Goal: Task Accomplishment & Management: Manage account settings

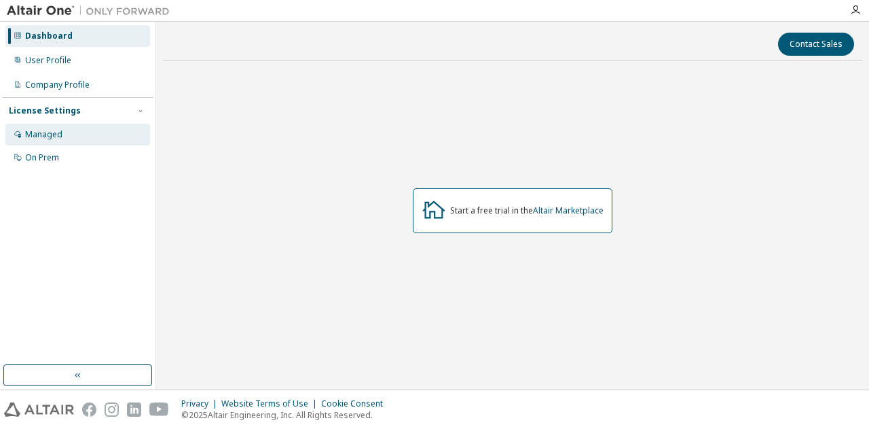
click at [65, 135] on div "Managed" at bounding box center [77, 135] width 145 height 22
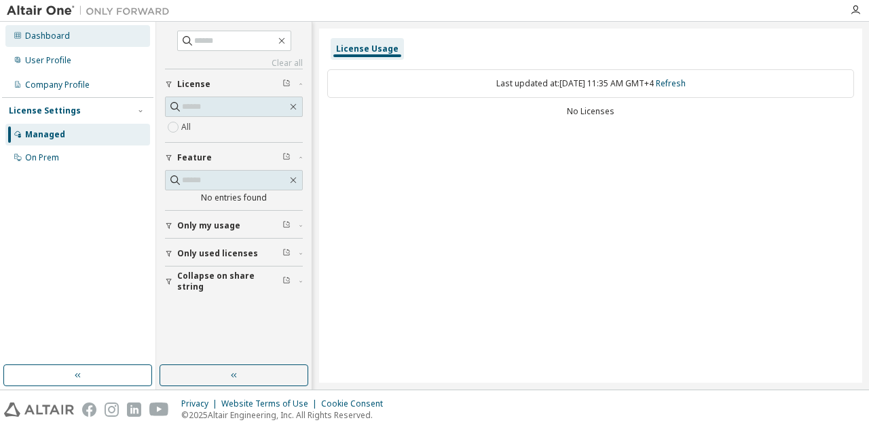
click at [83, 37] on div "Dashboard" at bounding box center [77, 36] width 145 height 22
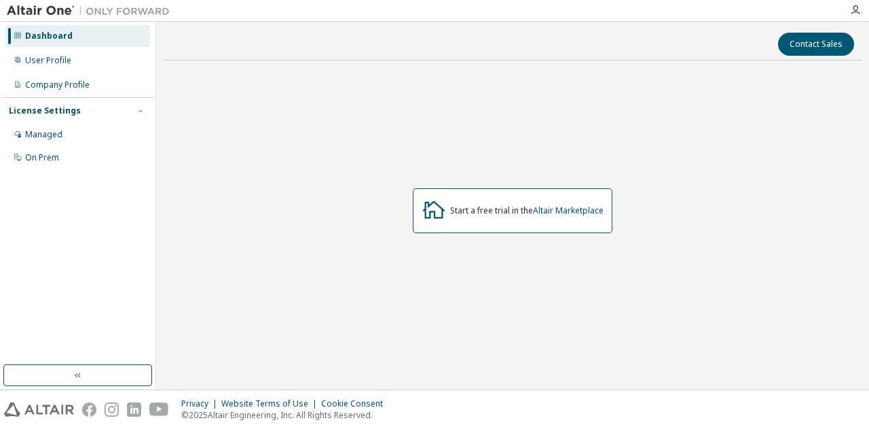
click at [505, 207] on div "Start a free trial in the Altair Marketplace" at bounding box center [526, 210] width 153 height 11
click at [571, 206] on link "Altair Marketplace" at bounding box center [568, 210] width 71 height 12
click at [69, 132] on div "Managed" at bounding box center [77, 135] width 145 height 22
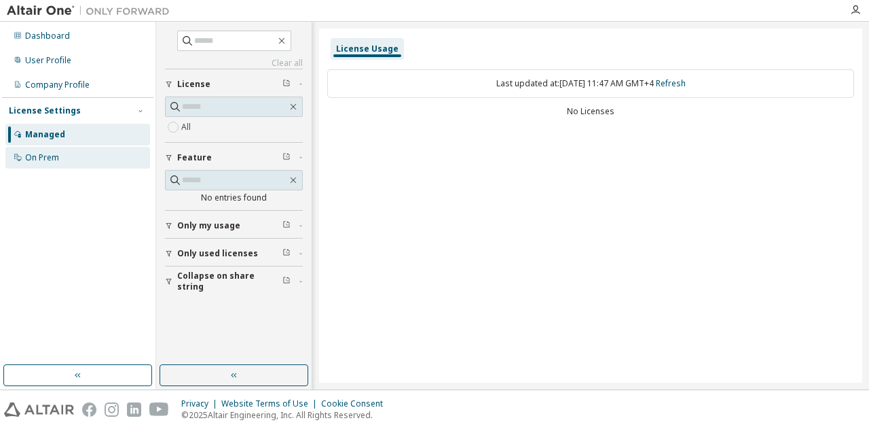
click at [57, 149] on div "On Prem" at bounding box center [77, 158] width 145 height 22
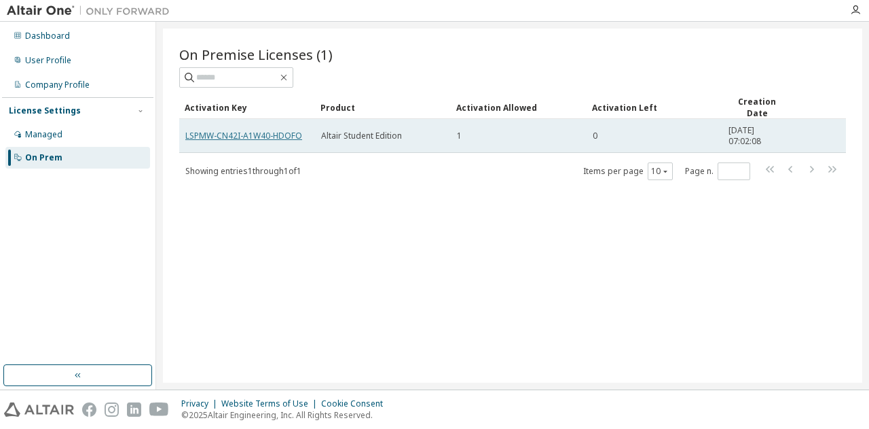
click at [266, 137] on link "LSPMW-CN42I-A1W40-HDOFO" at bounding box center [243, 136] width 117 height 12
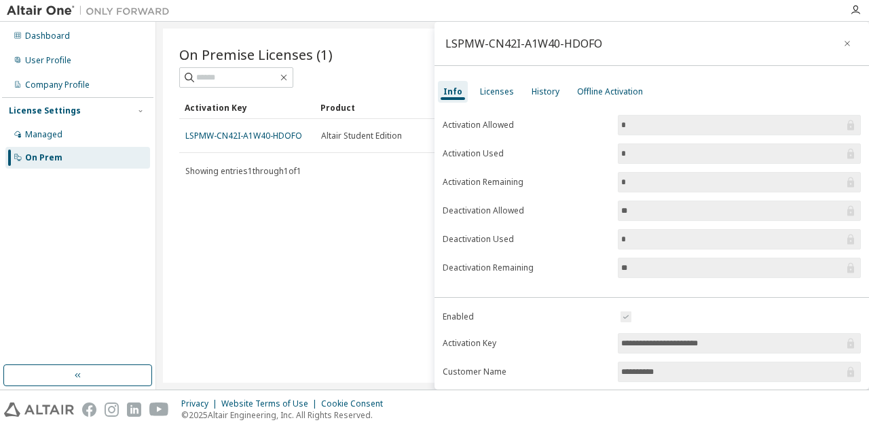
click at [729, 157] on input "*" at bounding box center [732, 154] width 223 height 14
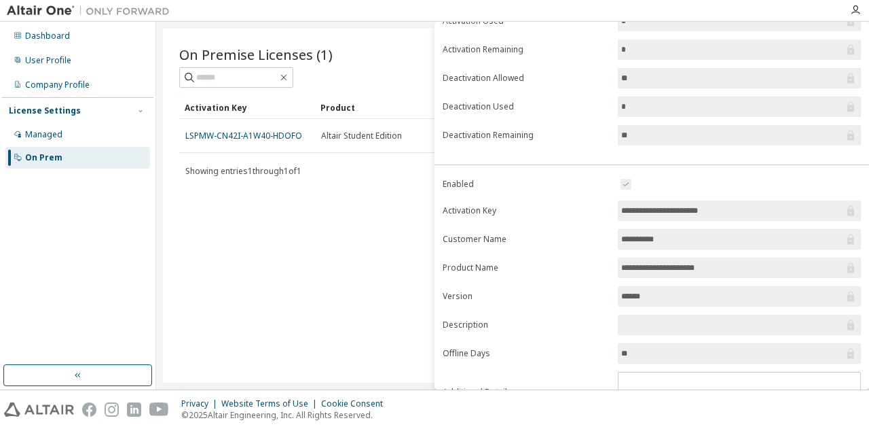
scroll to position [191, 0]
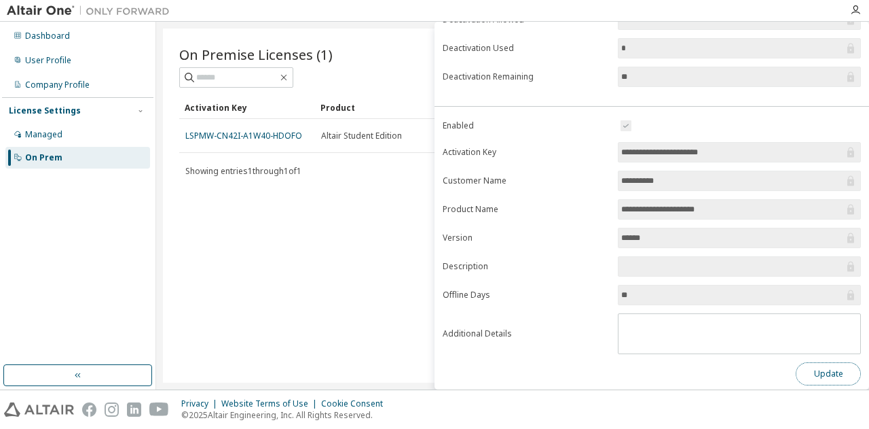
click at [808, 362] on button "Update" at bounding box center [828, 373] width 65 height 23
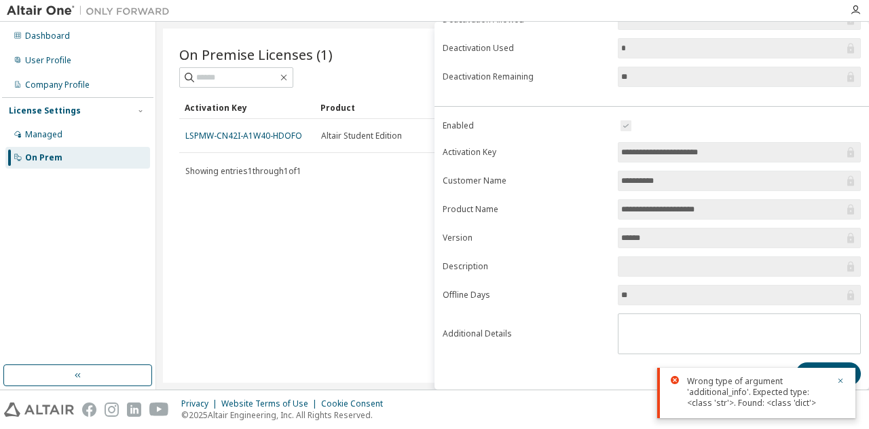
scroll to position [0, 0]
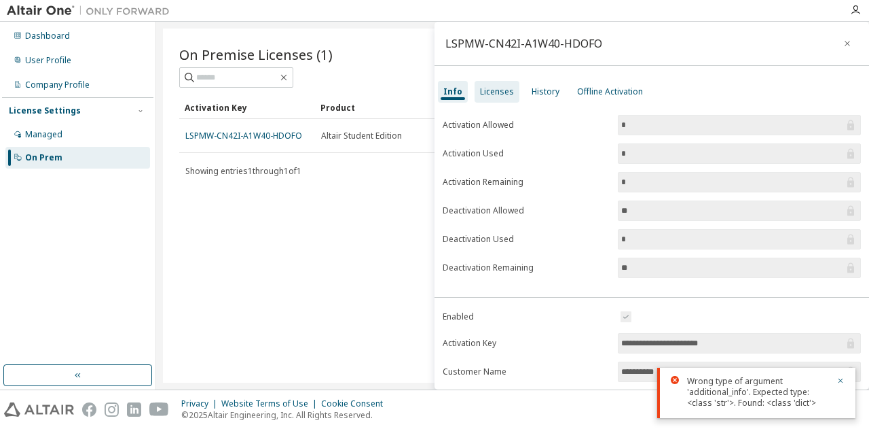
click at [513, 92] on div "Licenses" at bounding box center [497, 92] width 45 height 22
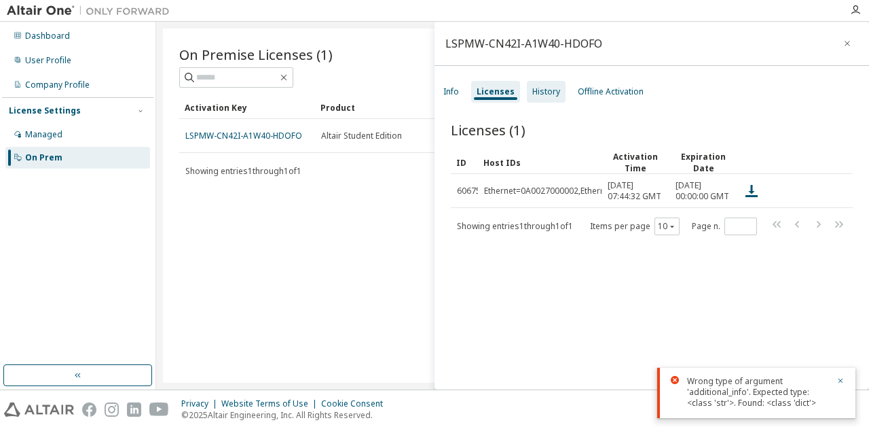
click at [547, 92] on div "History" at bounding box center [546, 91] width 28 height 11
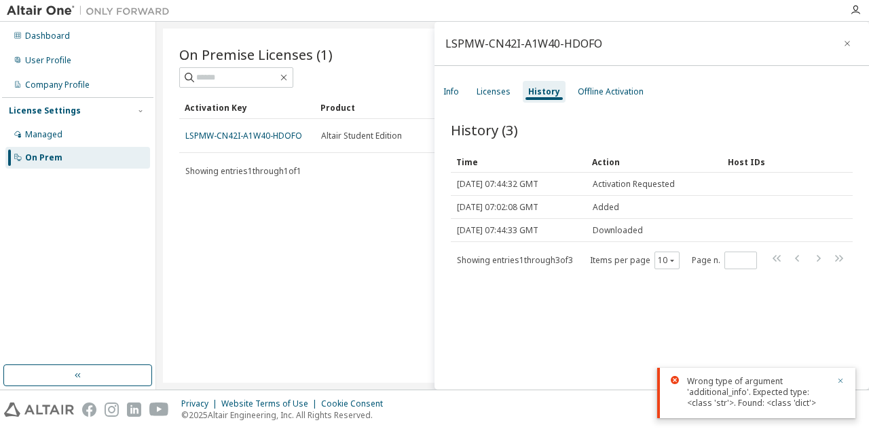
click at [842, 376] on icon "button" at bounding box center [841, 380] width 8 height 8
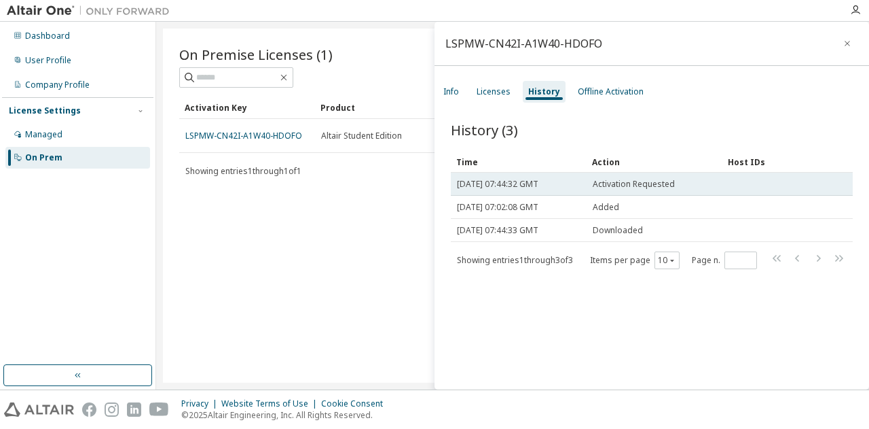
click at [662, 186] on span "Activation Requested" at bounding box center [634, 184] width 82 height 11
click at [539, 184] on span "Thu, 02 Oct 2025 07:44:32 GMT" at bounding box center [498, 184] width 82 height 11
